Goal: Task Accomplishment & Management: Complete application form

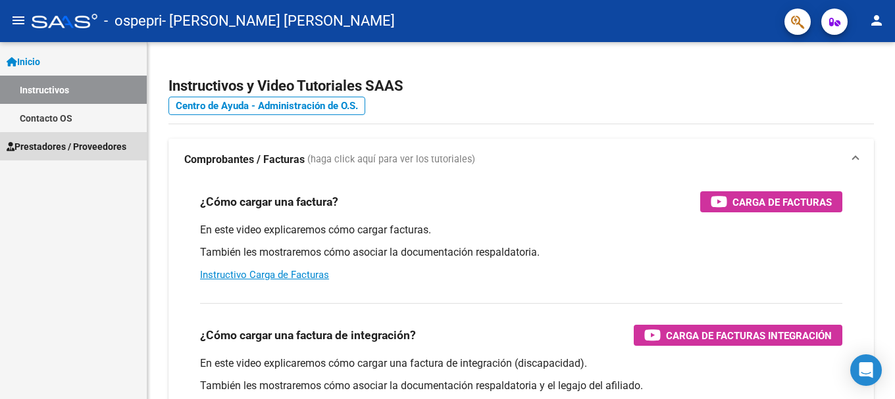
click at [90, 151] on span "Prestadores / Proveedores" at bounding box center [67, 146] width 120 height 14
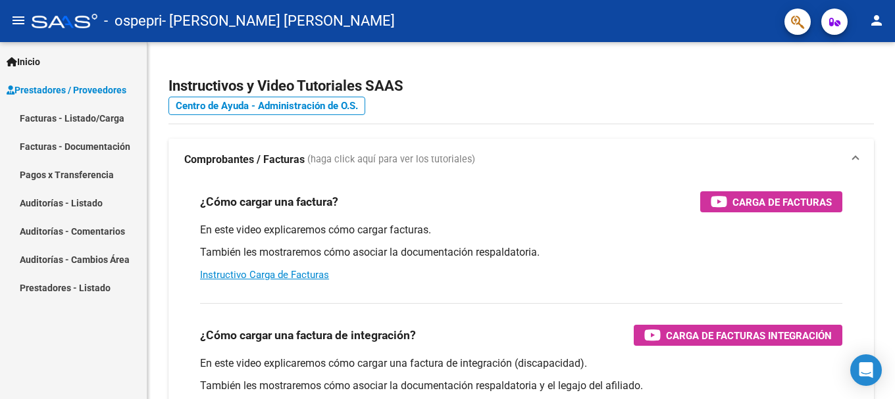
click at [72, 118] on link "Facturas - Listado/Carga" at bounding box center [73, 118] width 147 height 28
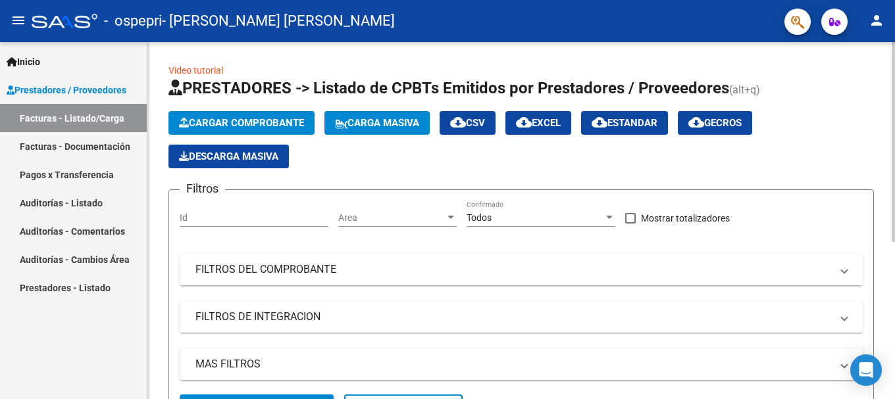
click at [301, 126] on span "Cargar Comprobante" at bounding box center [241, 123] width 125 height 12
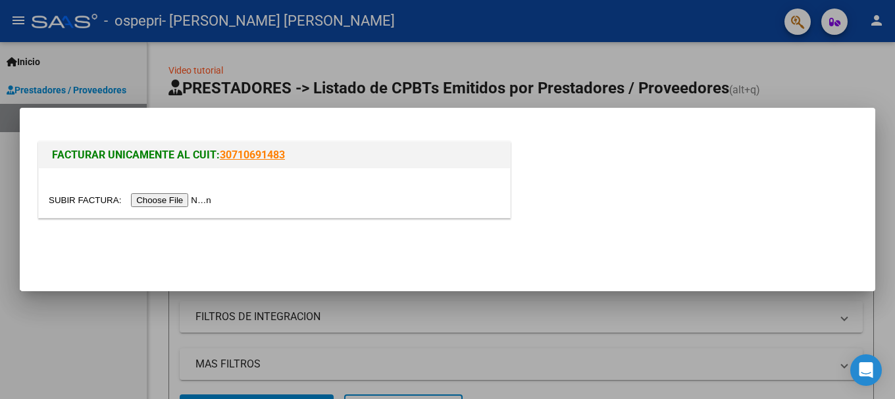
click at [157, 198] on input "file" at bounding box center [132, 200] width 166 height 14
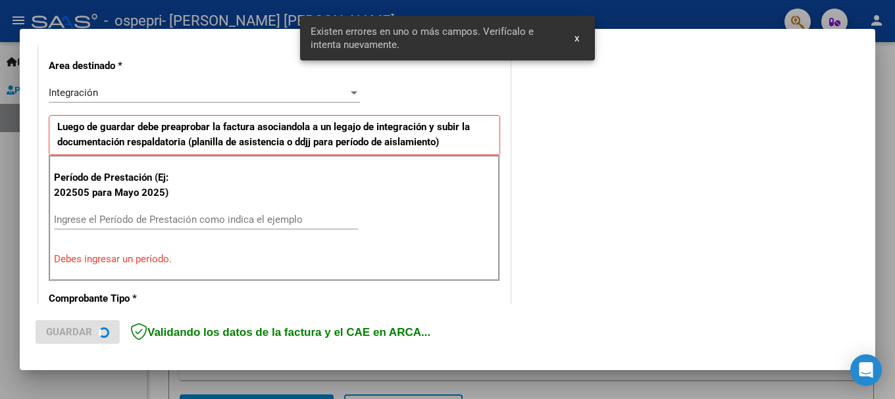
scroll to position [304, 0]
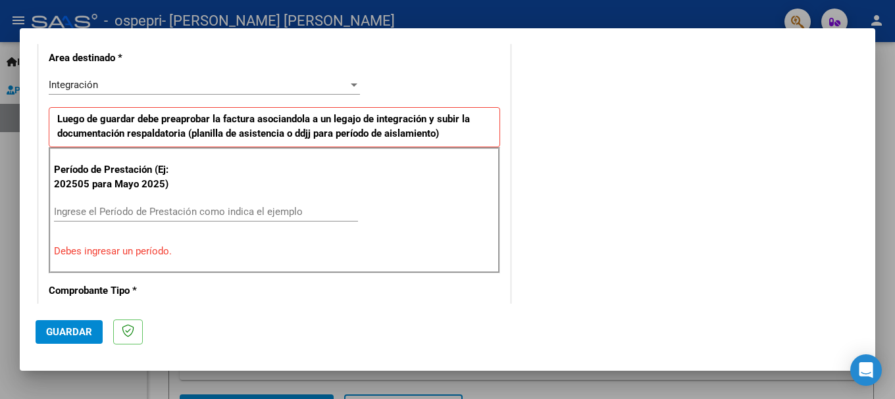
click at [143, 209] on input "Ingrese el Período de Prestación como indica el ejemplo" at bounding box center [206, 212] width 304 height 12
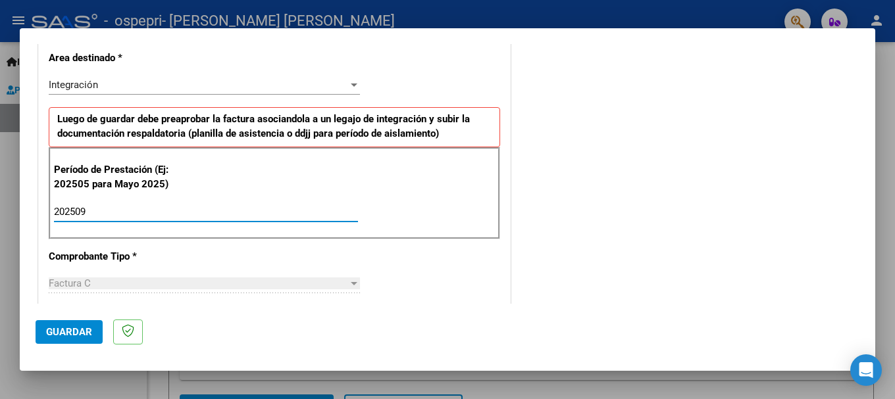
type input "202509"
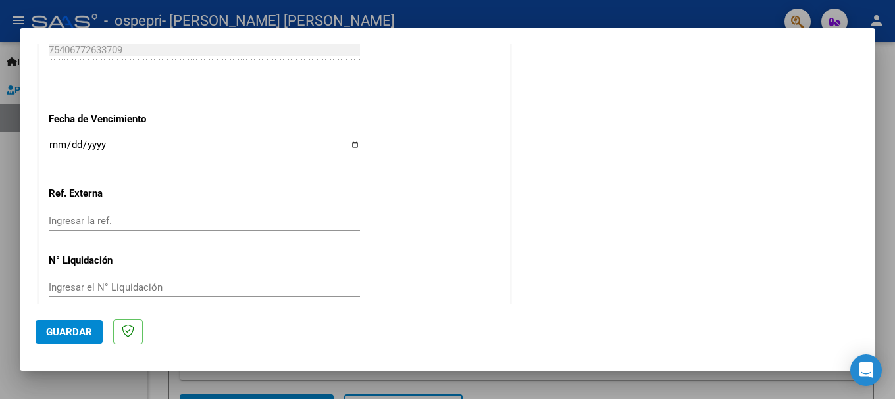
scroll to position [898, 0]
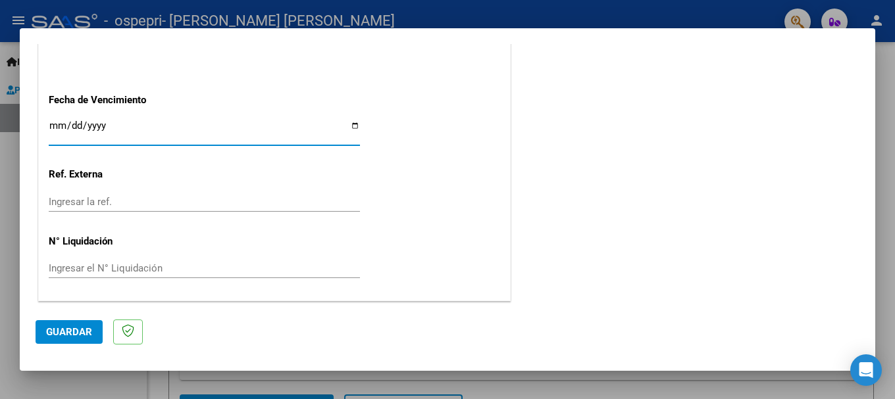
click at [351, 124] on input "Ingresar la fecha" at bounding box center [204, 130] width 311 height 21
click at [68, 328] on span "Guardar" at bounding box center [69, 332] width 46 height 12
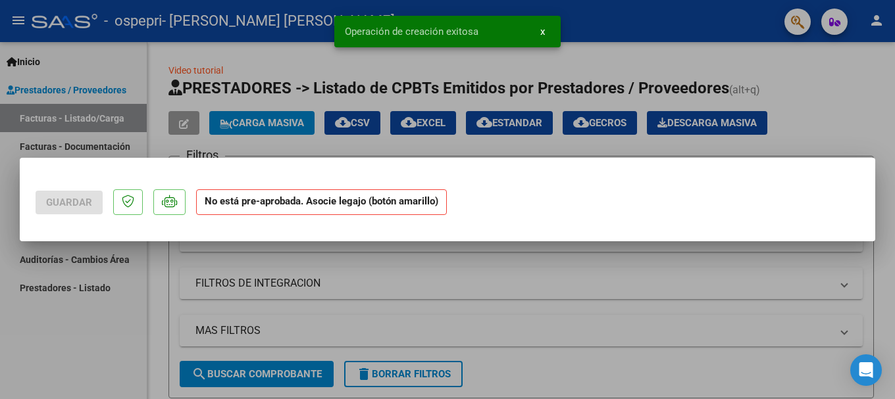
scroll to position [0, 0]
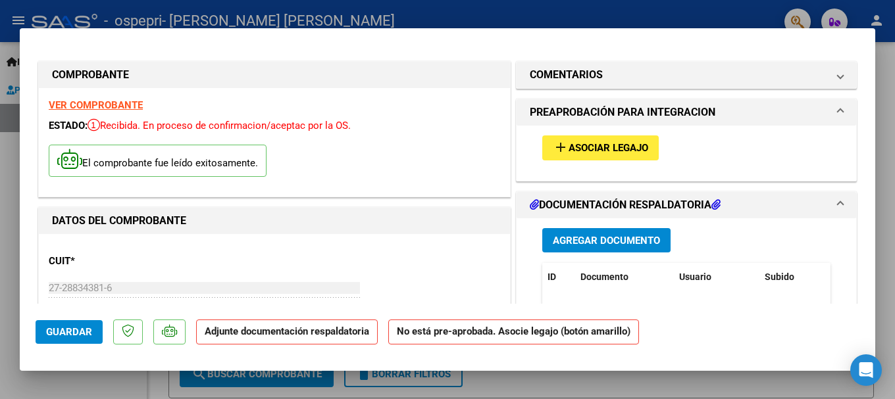
click at [601, 244] on span "Agregar Documento" at bounding box center [605, 241] width 107 height 12
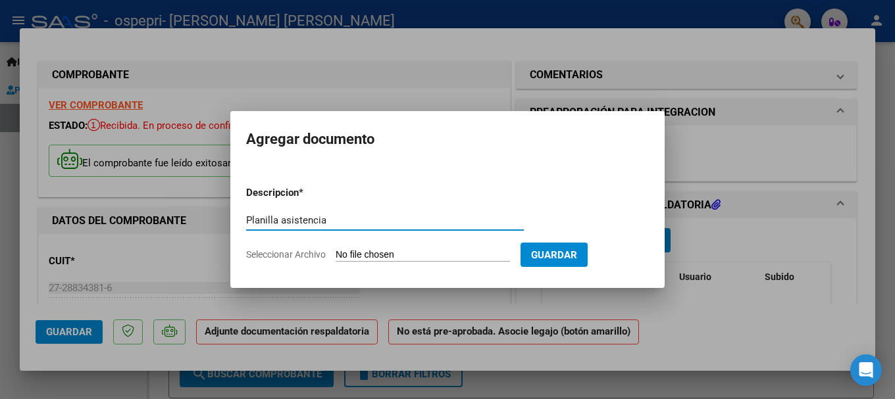
type input "Planilla asistencia"
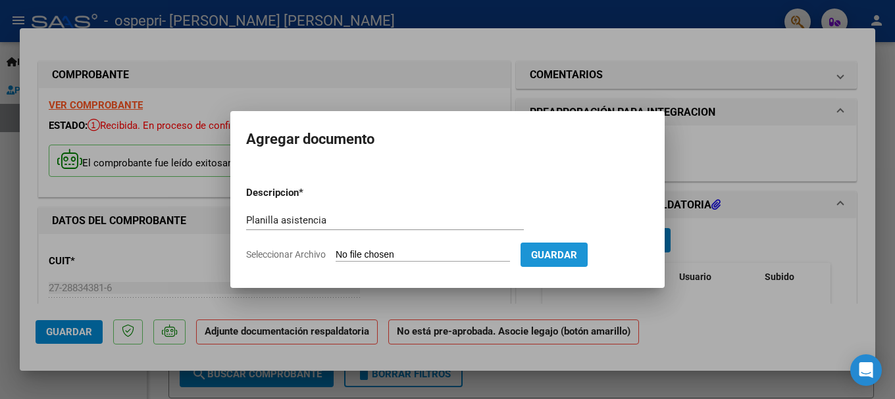
click at [577, 257] on span "Guardar" at bounding box center [554, 255] width 46 height 12
click at [358, 253] on input "Seleccionar Archivo" at bounding box center [422, 255] width 174 height 12
type input "C:\fakepath\PLANILLA ASISTENCIA.pdf"
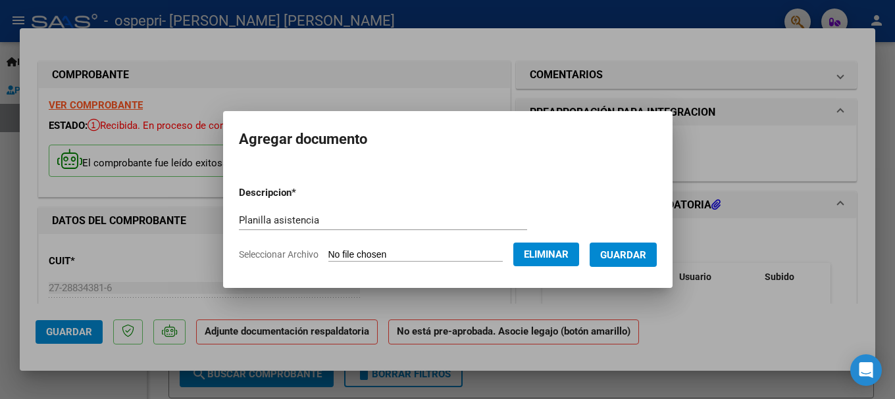
click at [633, 251] on span "Guardar" at bounding box center [623, 255] width 46 height 12
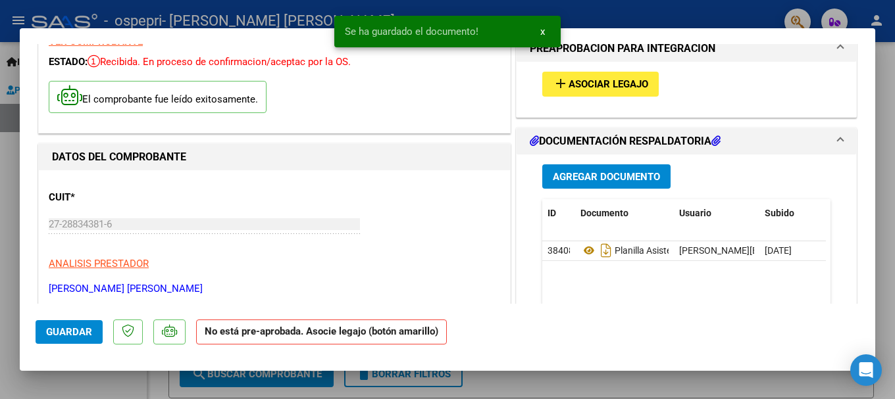
scroll to position [150, 0]
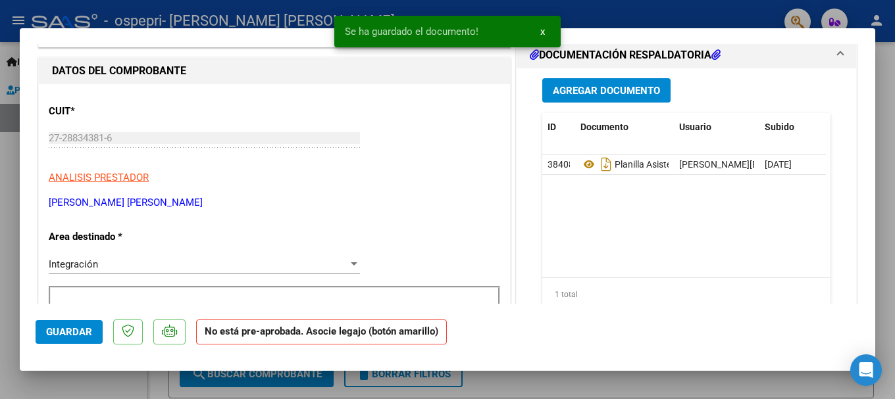
click at [627, 94] on span "Agregar Documento" at bounding box center [605, 91] width 107 height 12
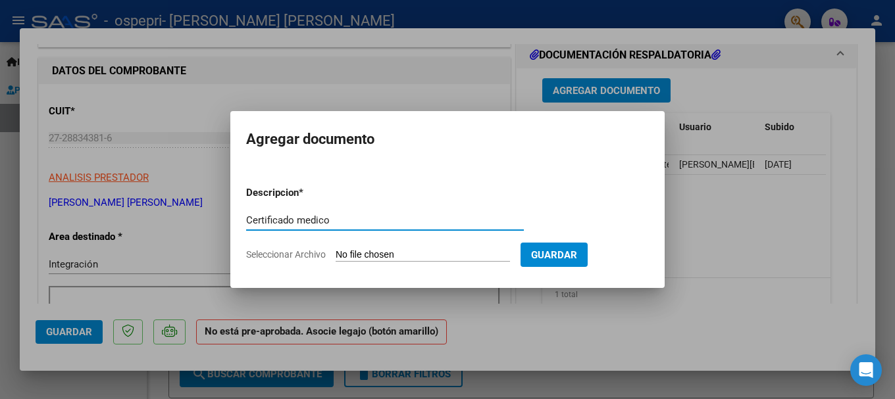
type input "Certificado medico"
click at [374, 257] on input "Seleccionar Archivo" at bounding box center [422, 255] width 174 height 12
type input "C:\fakepath\CM.pdf"
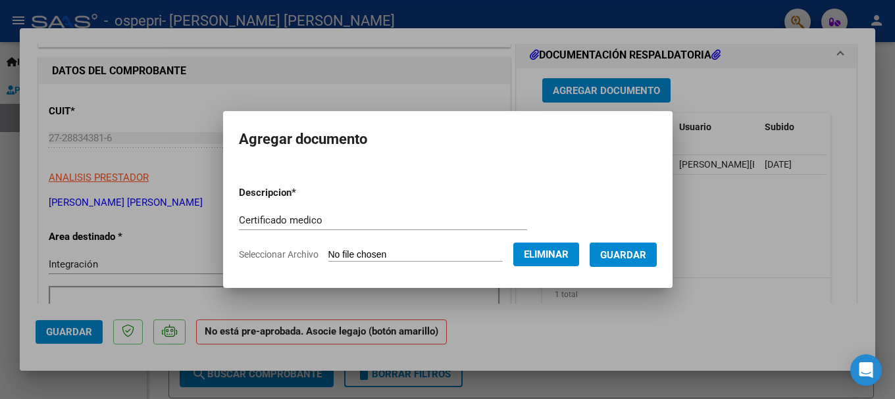
click at [637, 255] on span "Guardar" at bounding box center [623, 255] width 46 height 12
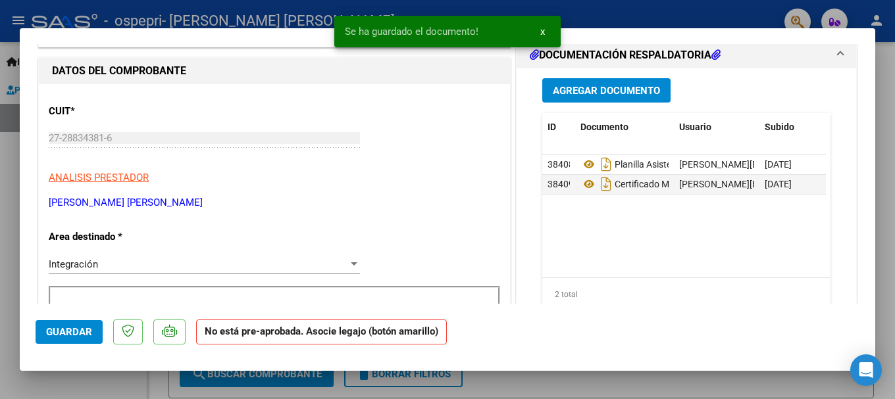
drag, startPoint x: 875, startPoint y: 121, endPoint x: 865, endPoint y: 142, distance: 23.5
click at [865, 142] on div "COMPROBANTE VER COMPROBANTE ESTADO: Recibida. En proceso de confirmacion/acepta…" at bounding box center [447, 199] width 895 height 399
click at [860, 113] on mat-dialog-content "COMPROBANTE VER COMPROBANTE ESTADO: Recibida. En proceso de confirmacion/acepta…" at bounding box center [447, 174] width 855 height 260
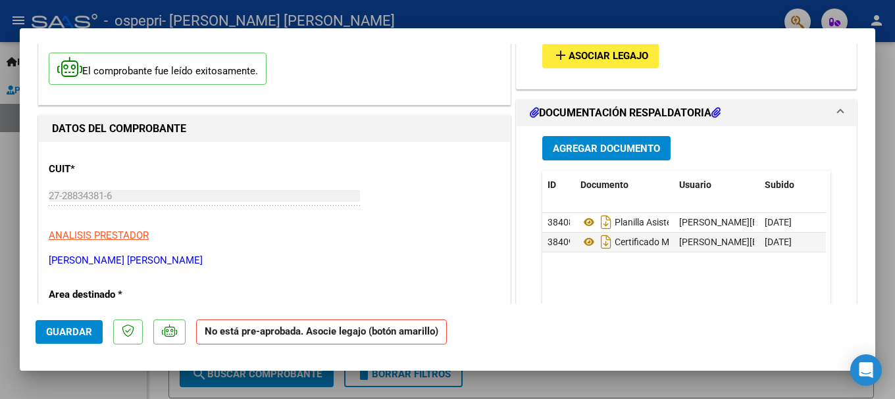
scroll to position [0, 0]
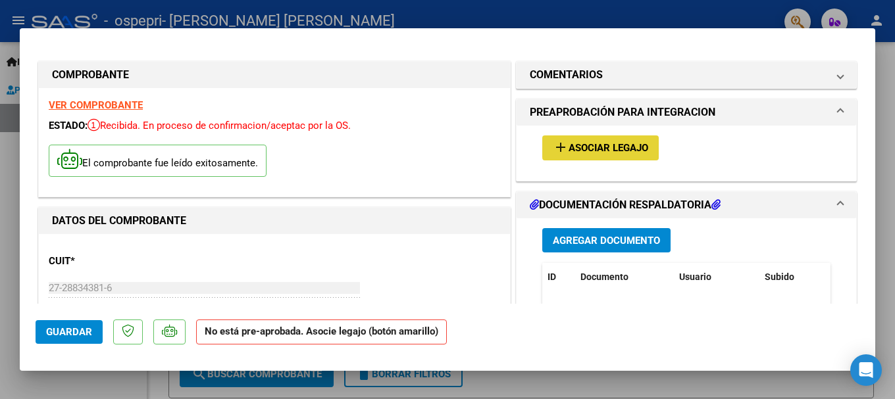
click at [632, 146] on span "Asociar Legajo" at bounding box center [608, 149] width 80 height 12
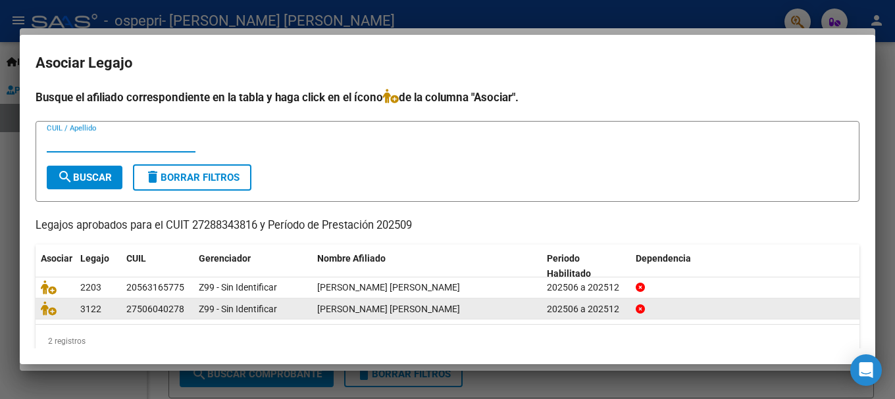
click at [345, 308] on span "[PERSON_NAME] [PERSON_NAME]" at bounding box center [388, 309] width 143 height 11
click at [270, 308] on span "Z99 - Sin Identificar" at bounding box center [238, 309] width 78 height 11
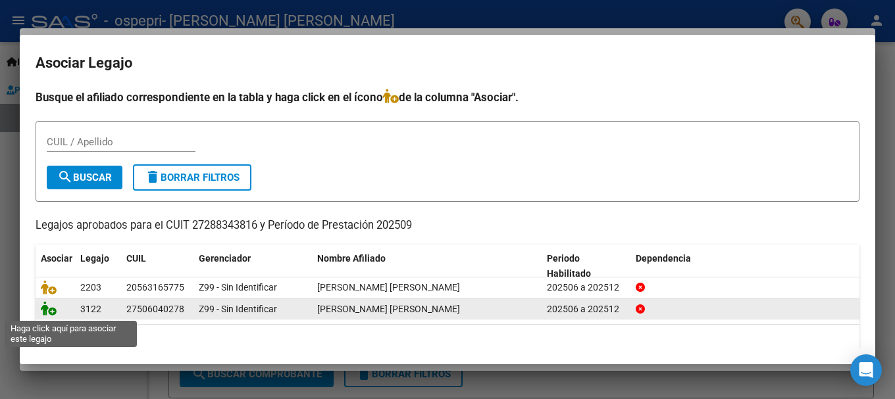
click at [46, 313] on icon at bounding box center [49, 308] width 16 height 14
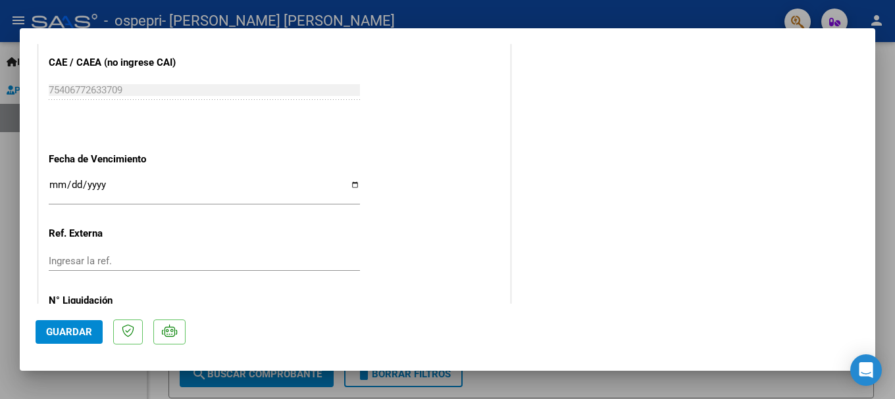
scroll to position [918, 0]
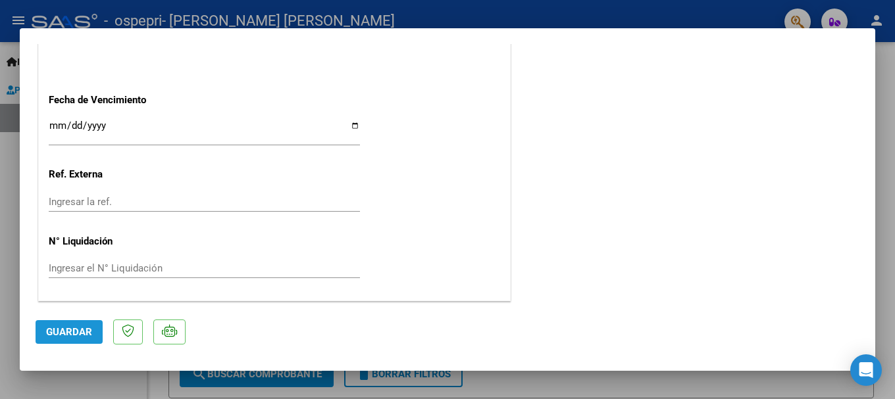
click at [76, 332] on span "Guardar" at bounding box center [69, 332] width 46 height 12
click at [873, 260] on div "COMPROBANTE VER COMPROBANTE ESTADO: Recibida. En proceso de confirmacion/acepta…" at bounding box center [447, 199] width 895 height 399
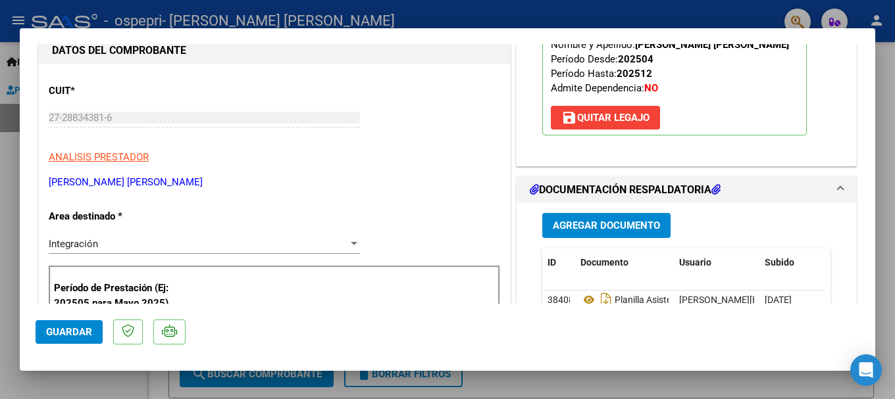
scroll to position [0, 0]
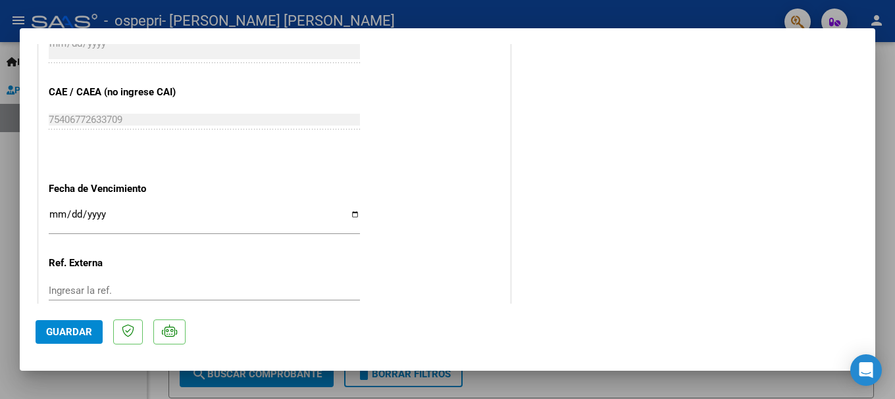
scroll to position [918, 0]
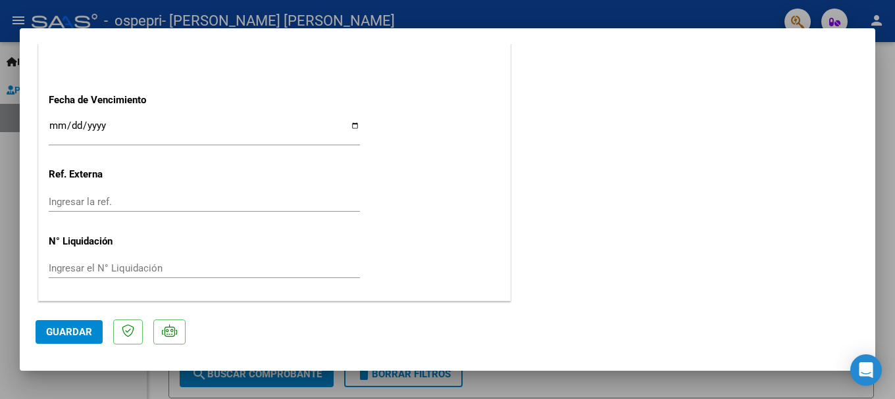
click at [599, 389] on div at bounding box center [447, 199] width 895 height 399
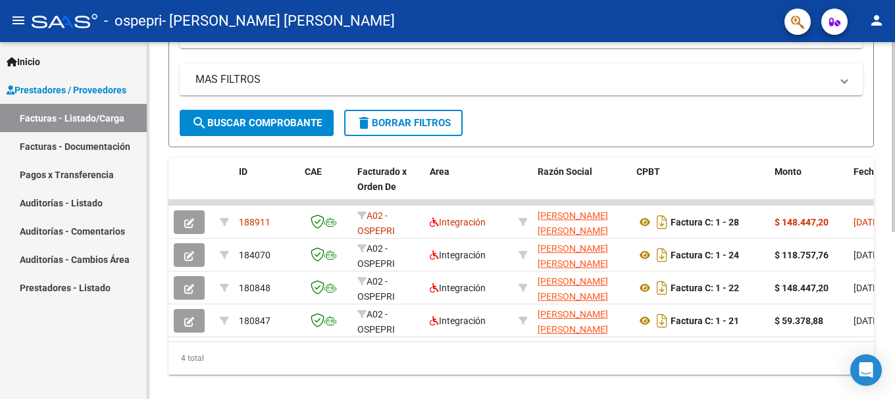
scroll to position [313, 0]
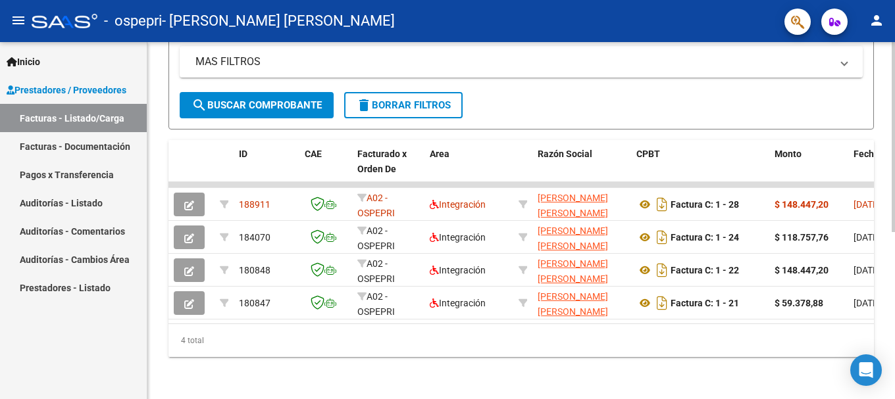
click at [884, 294] on div at bounding box center [892, 304] width 3 height 190
